Goal: Task Accomplishment & Management: Use online tool/utility

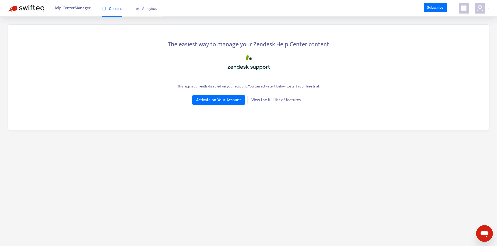
click at [330, 67] on div at bounding box center [248, 61] width 465 height 21
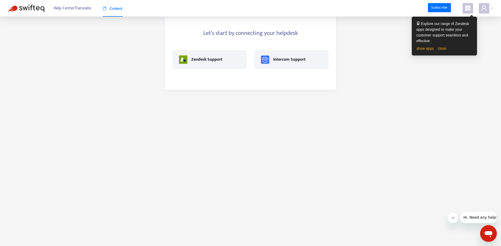
click at [483, 8] on icon "user" at bounding box center [484, 8] width 6 height 6
click at [383, 75] on main "Let's start by connecting your helpdesk Zendesk Support Intercom Support" at bounding box center [250, 123] width 501 height 246
click at [219, 162] on main "Let's start by connecting your helpdesk Zendesk Support Intercom Support" at bounding box center [250, 123] width 501 height 246
click at [250, 158] on main "Let's start by connecting your helpdesk Zendesk Support Intercom Support" at bounding box center [250, 123] width 501 height 246
